Goal: Task Accomplishment & Management: Manage account settings

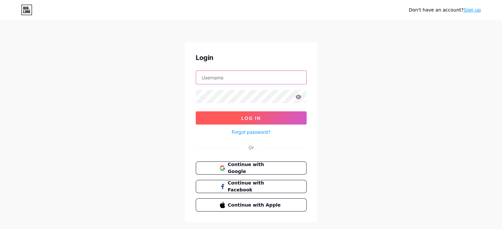
type input "[EMAIL_ADDRESS][PERSON_NAME][DOMAIN_NAME]"
click at [275, 121] on button "Log In" at bounding box center [251, 117] width 111 height 13
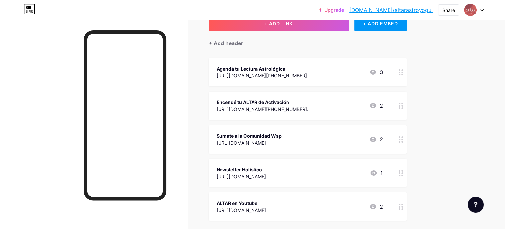
scroll to position [45, 0]
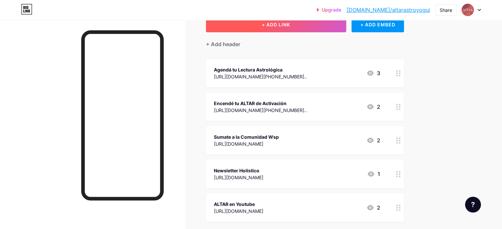
click at [290, 24] on span "+ ADD LINK" at bounding box center [276, 25] width 28 height 6
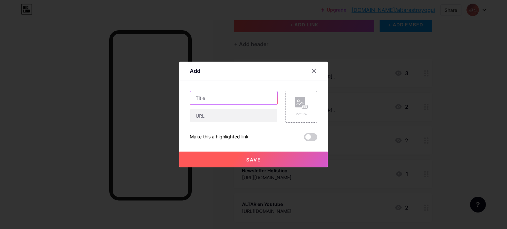
click at [233, 99] on input "text" at bounding box center [233, 97] width 87 height 13
type input "Inscripción al Círculo Gratuito"
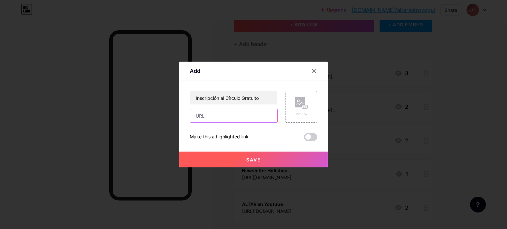
click at [232, 113] on input "text" at bounding box center [233, 115] width 87 height 13
paste input "[URL][DOMAIN_NAME]"
type input "[URL][DOMAIN_NAME]"
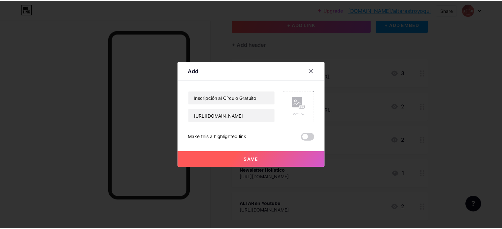
scroll to position [0, 0]
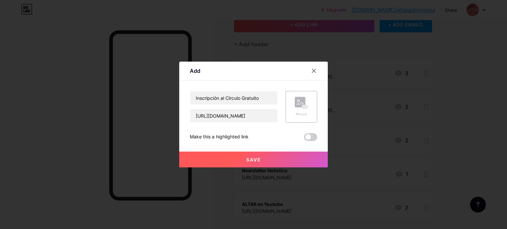
click at [258, 158] on button "Save" at bounding box center [253, 160] width 148 height 16
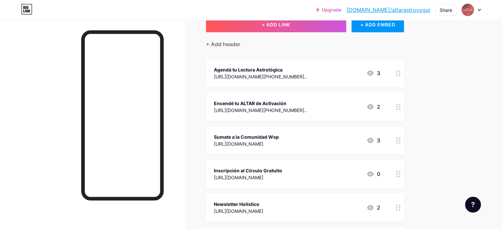
click at [400, 176] on icon at bounding box center [398, 174] width 5 height 6
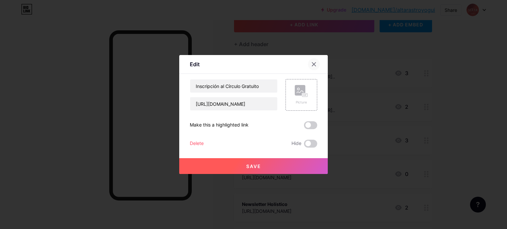
click at [310, 60] on div at bounding box center [314, 64] width 12 height 12
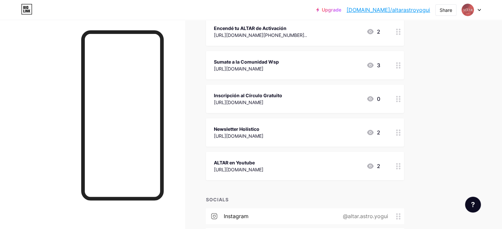
scroll to position [121, 0]
click at [400, 163] on icon at bounding box center [398, 166] width 5 height 6
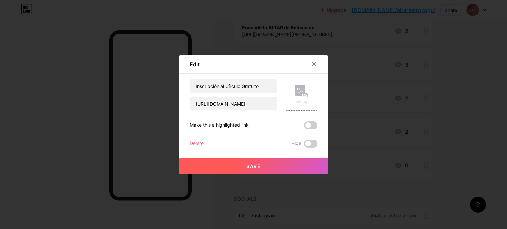
click at [445, 152] on div at bounding box center [253, 114] width 507 height 229
